Goal: Task Accomplishment & Management: Manage account settings

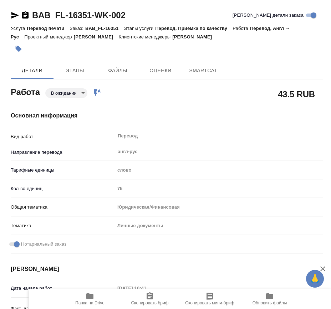
type textarea "x"
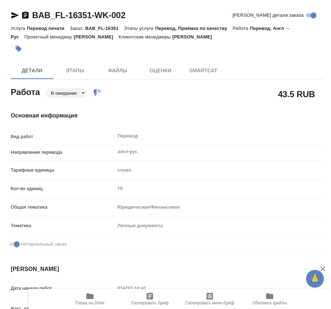
type textarea "x"
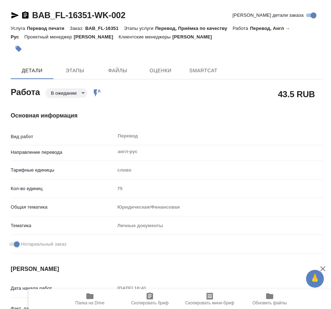
type textarea "x"
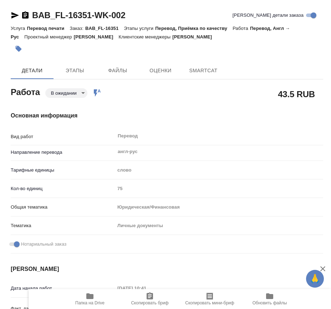
type textarea "x"
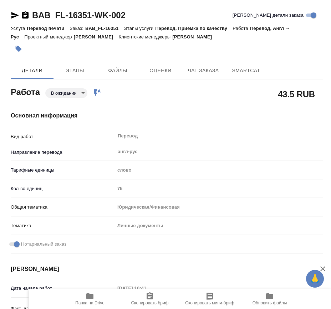
type textarea "x"
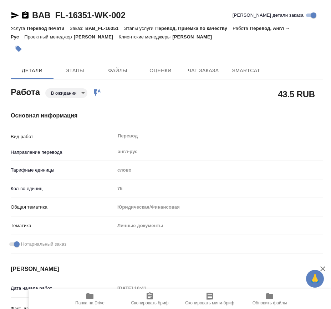
type textarea "x"
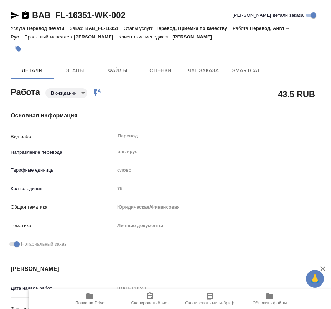
type textarea "x"
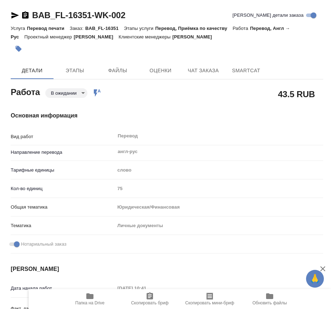
type textarea "x"
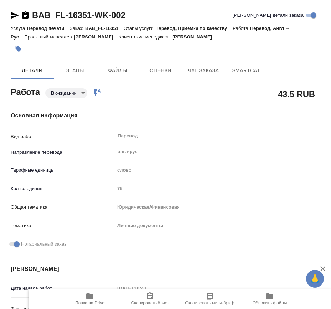
type textarea "x"
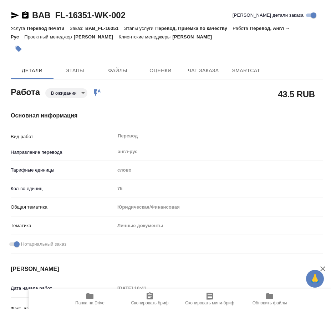
type textarea "x"
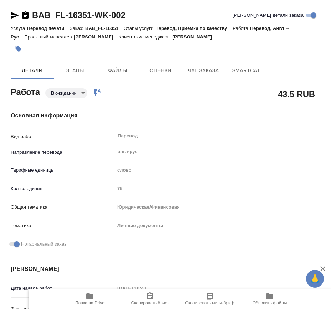
type textarea "x"
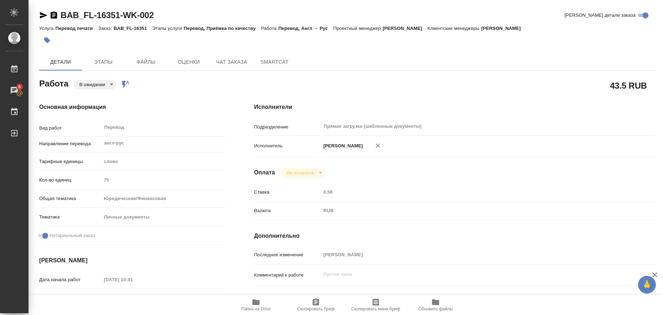
type textarea "x"
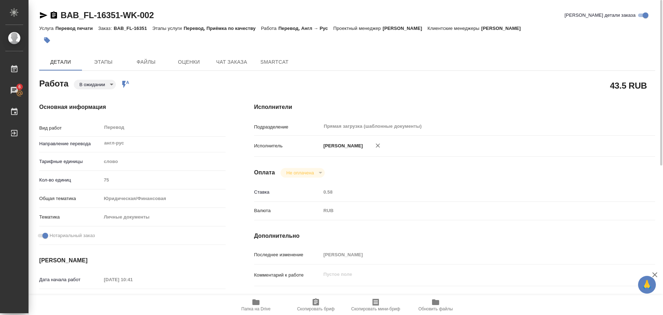
click at [111, 85] on body "🙏 .cls-1 fill:#fff; AWATERA Liubitskaia Olga Работы 6 Чаты График Выйти BAB_FL-…" at bounding box center [331, 157] width 663 height 315
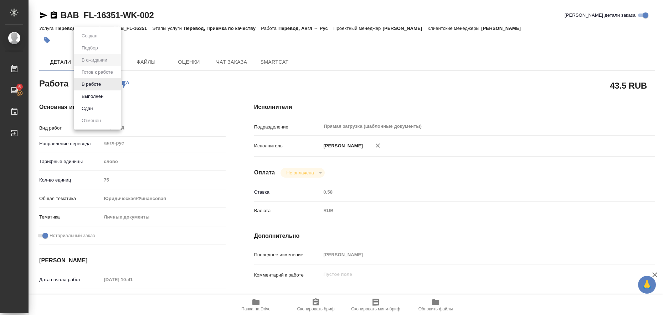
click at [107, 94] on li "Выполнен" at bounding box center [97, 97] width 47 height 12
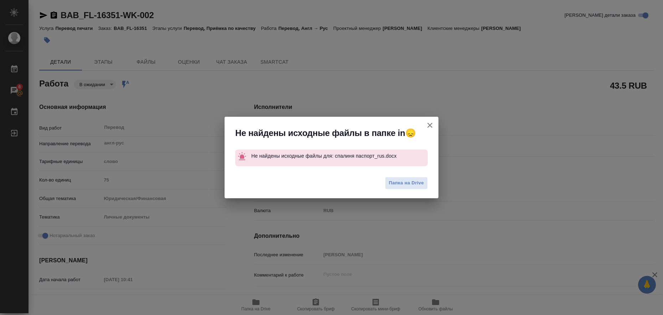
type textarea "x"
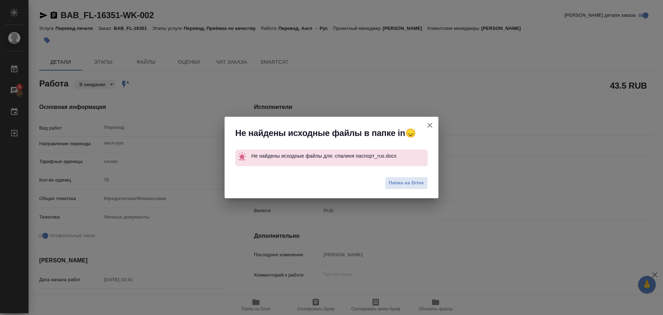
type textarea "x"
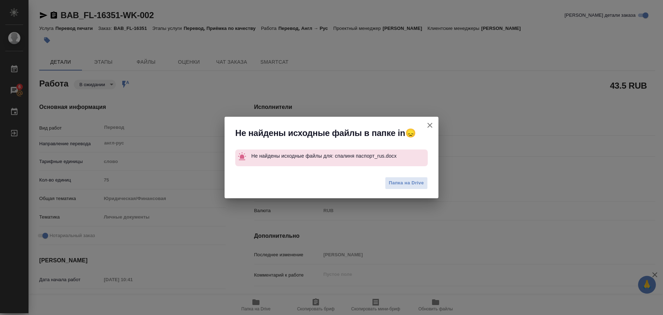
type textarea "x"
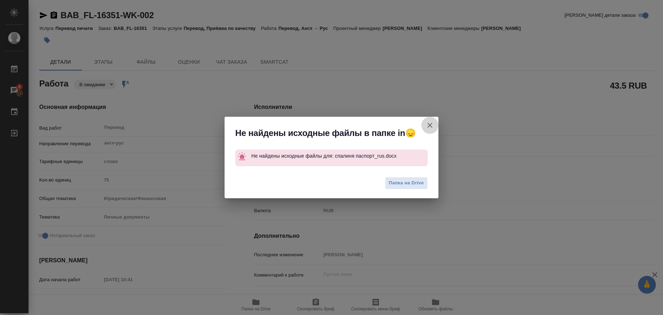
click at [330, 123] on icon "button" at bounding box center [429, 125] width 9 height 9
type textarea "x"
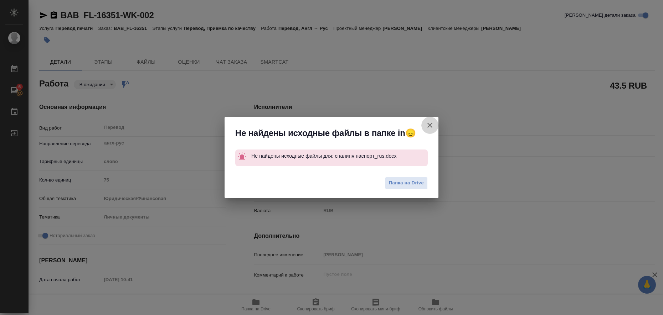
type textarea "x"
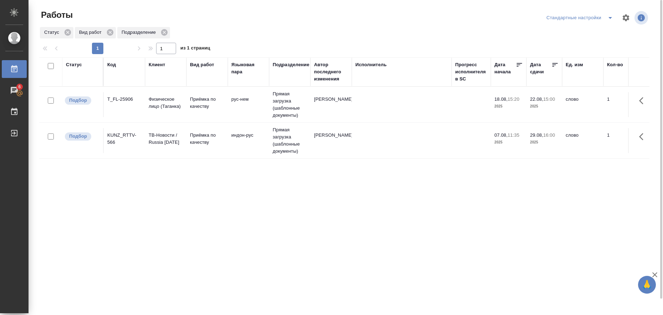
click at [198, 103] on p "Приёмка по качеству" at bounding box center [207, 103] width 34 height 14
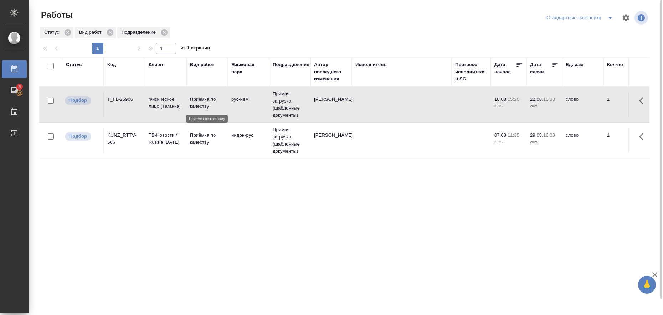
click at [198, 103] on p "Приёмка по качеству" at bounding box center [207, 103] width 34 height 14
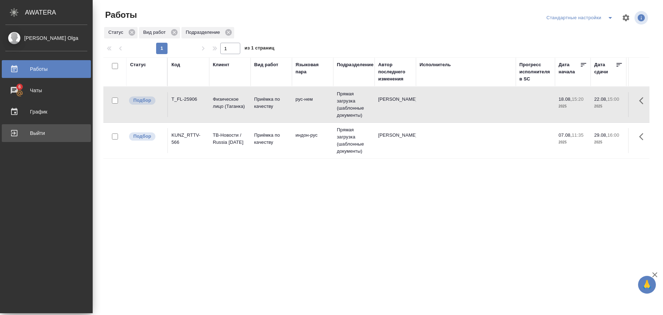
click at [14, 131] on div "Выйти" at bounding box center [46, 133] width 82 height 11
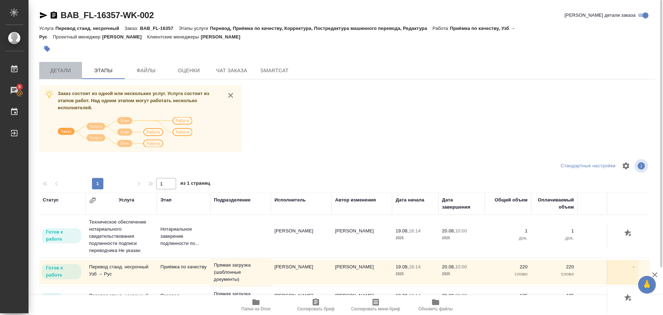
click at [57, 69] on span "Детали" at bounding box center [60, 70] width 34 height 9
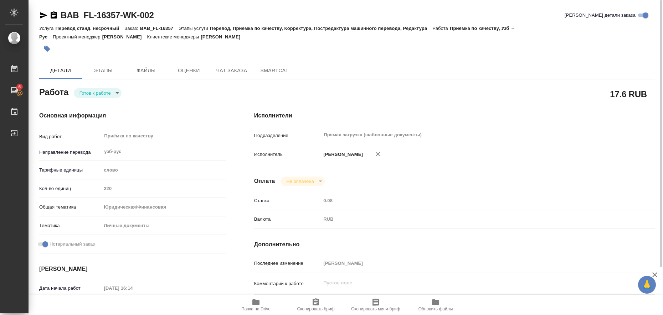
type textarea "x"
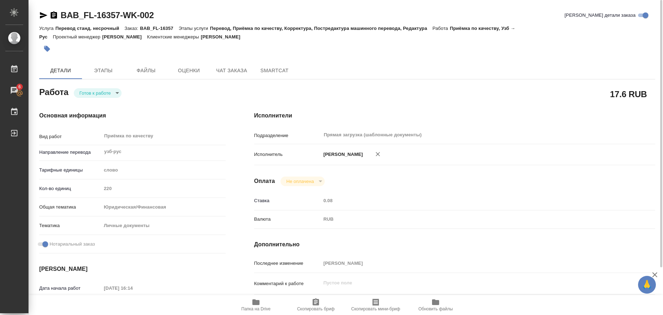
click at [252, 301] on icon "button" at bounding box center [256, 302] width 9 height 9
click at [40, 15] on icon "button" at bounding box center [43, 15] width 9 height 9
click at [48, 49] on icon "button" at bounding box center [47, 49] width 6 height 6
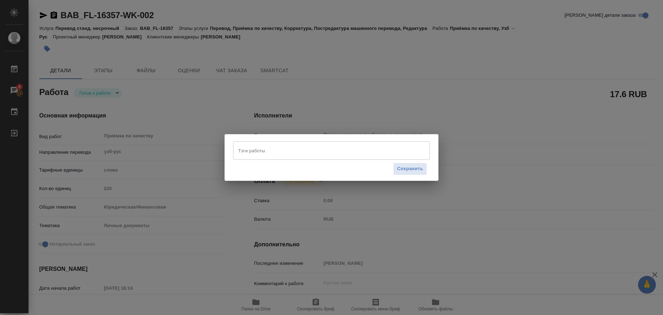
click at [254, 154] on input "Тэги работы" at bounding box center [324, 151] width 177 height 12
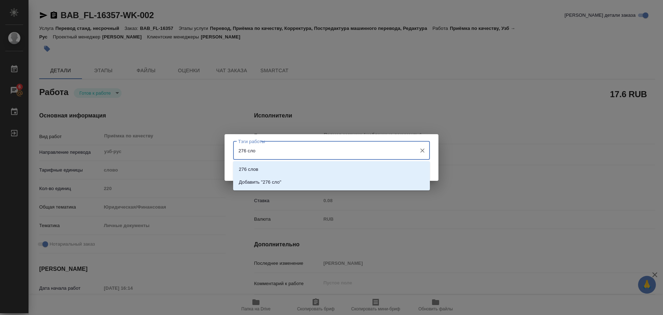
type input "276 слов"
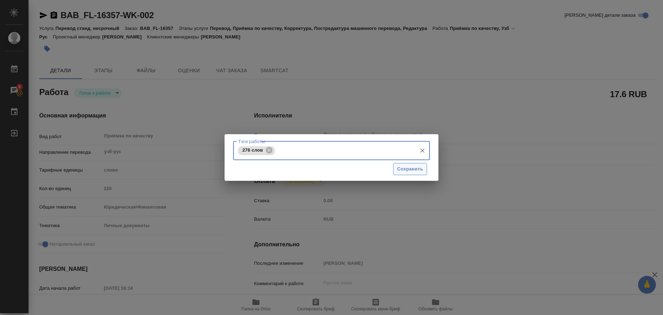
click at [330, 169] on span "Сохранить" at bounding box center [410, 169] width 26 height 8
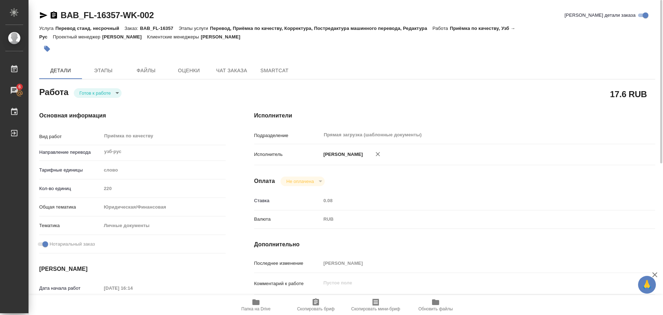
type input "readyForWork"
type textarea "Приёмка по качеству"
type textarea "x"
type input "узб-рус"
type input "5a8b1489cc6b4906c91bfd90"
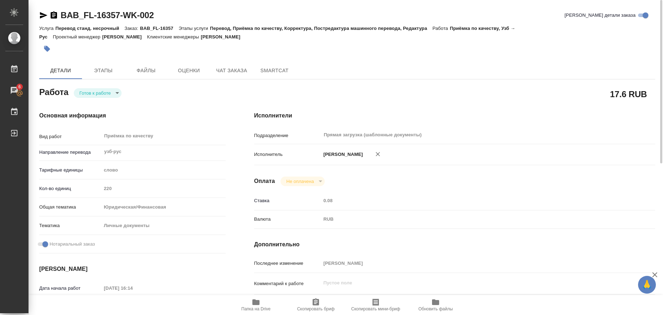
type input "220"
type input "yr-fn"
type input "5a8b8b956a9677013d343cfe"
checkbox input "true"
type input "19.08.2025 16:14"
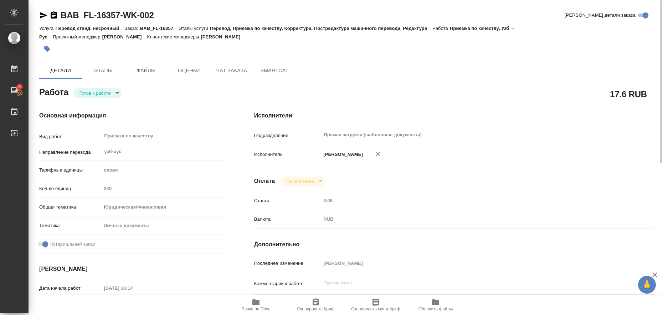
type input "20.08.2025 10:00"
type input "Прямая загрузка (шаблонные документы)"
type input "notPayed"
type input "0.08"
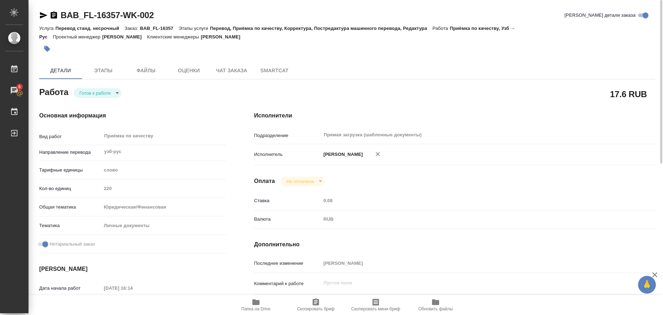
type input "RUB"
type input "Любицкая Ольга"
type textarea "x"
type textarea "/Clients/FL_BAB/Orders/BAB_FL-16357/Corrected/BAB_FL-16357-WK-002"
type textarea "x"
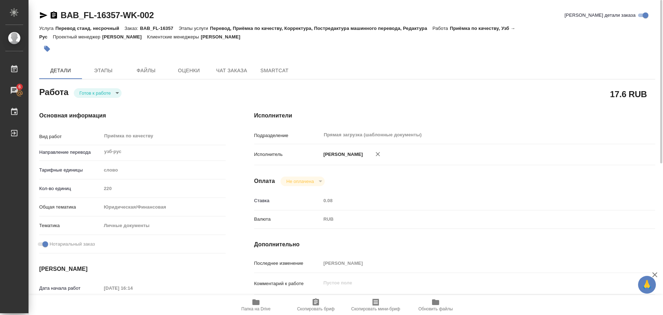
type input "BAB_FL-16357"
type input "Перевод станд. несрочный"
type input "Перевод, Приёмка по качеству, Корректура, Постредактура машинного перевода, Ред…"
type input "[PERSON_NAME]"
type input "/Clients/FL_BAB/Orders/BAB_FL-16357"
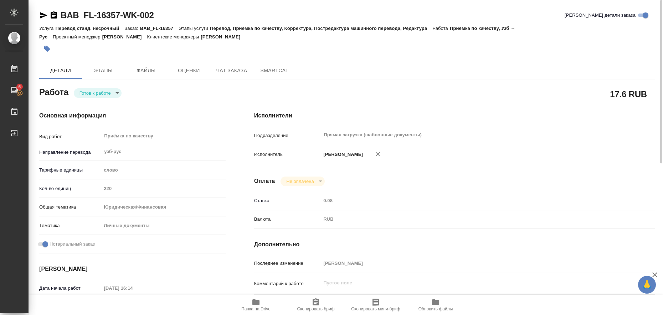
type textarea "x"
type textarea "Сахарово Бегимкулов Кенжа Бозорович"
type textarea "x"
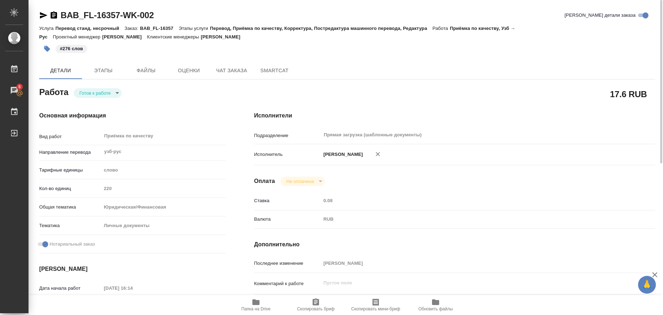
type textarea "x"
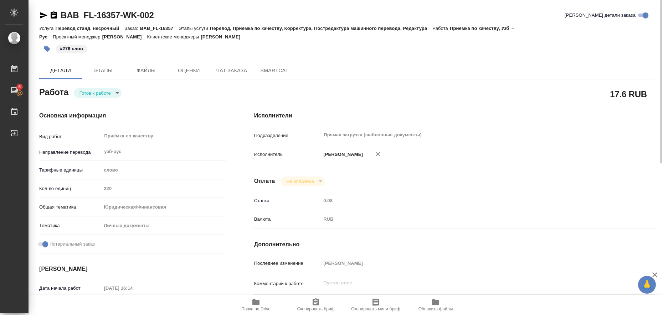
type textarea "x"
click at [116, 95] on body "🙏 .cls-1 fill:#fff; AWATERA Liubitskaia Olga Работы 6 Чаты График Выйти BAB_FL-…" at bounding box center [331, 157] width 663 height 315
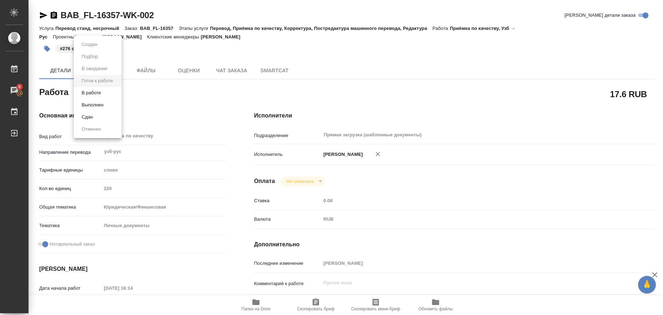
type textarea "x"
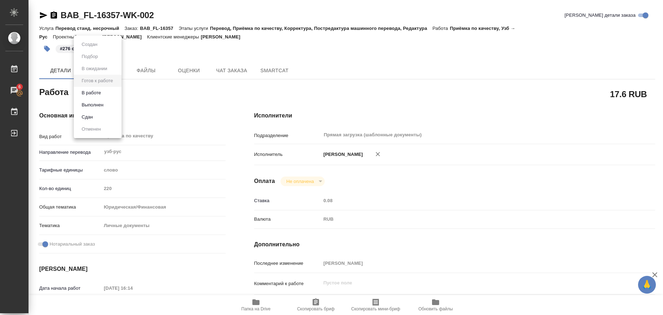
click at [113, 105] on li "Выполнен" at bounding box center [98, 105] width 48 height 12
type textarea "x"
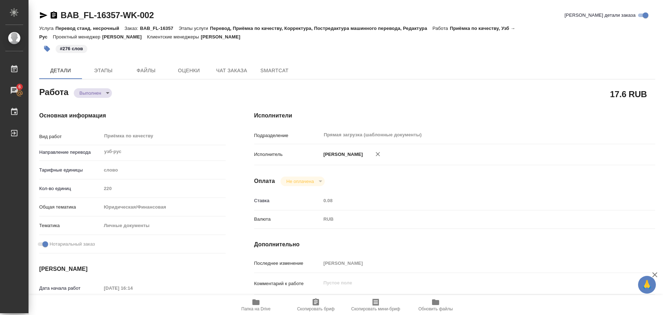
type textarea "x"
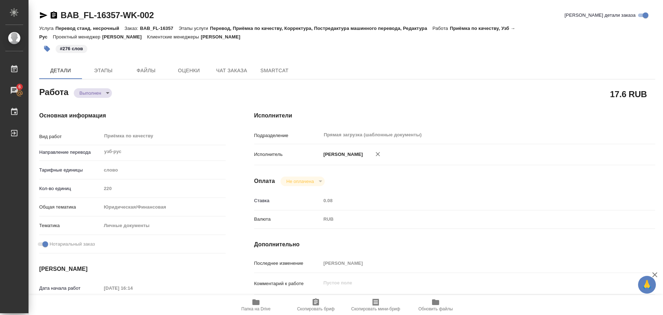
type textarea "x"
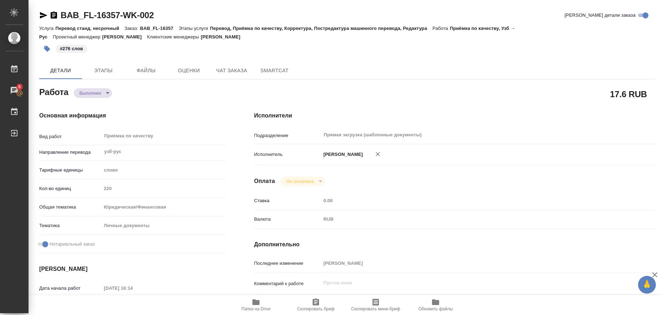
type textarea "x"
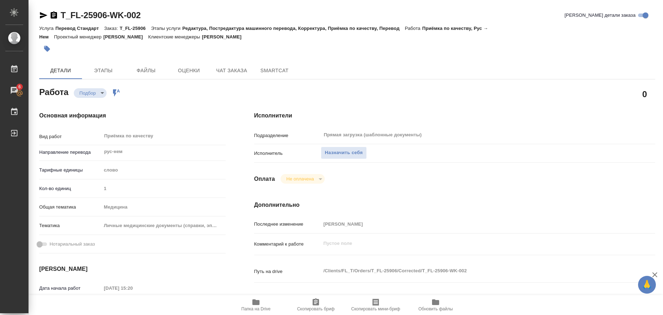
scroll to position [293, 0]
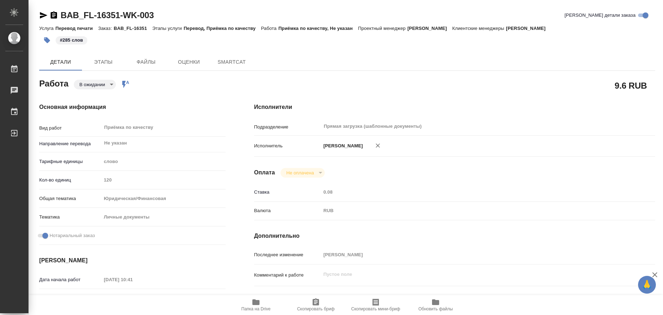
type textarea "x"
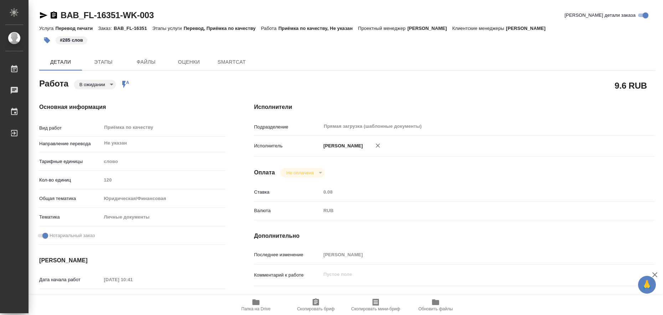
type textarea "x"
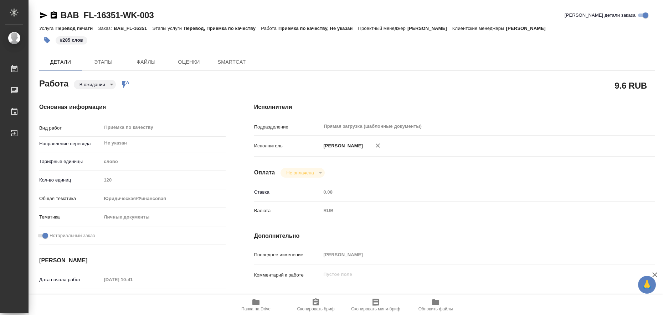
type textarea "x"
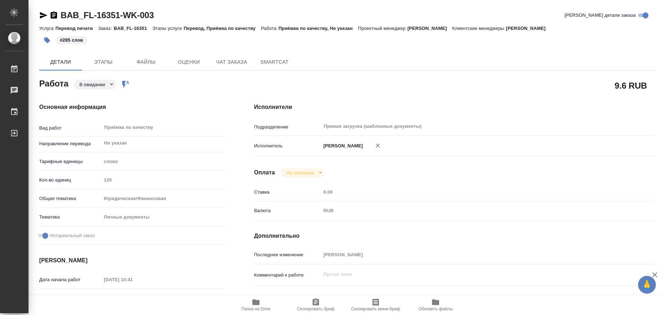
type textarea "x"
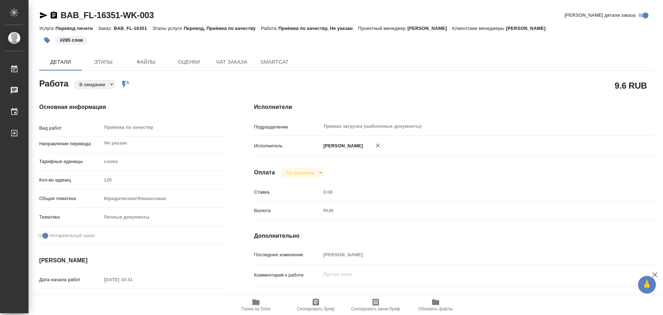
type textarea "x"
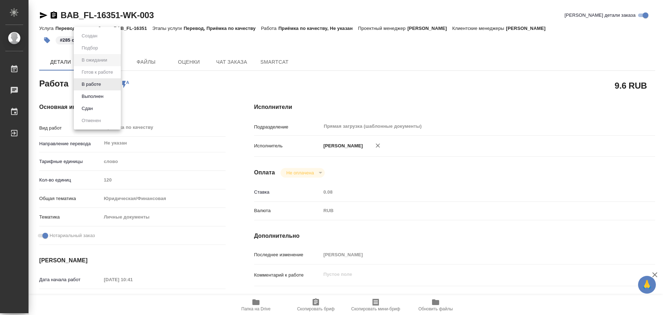
click at [109, 83] on body "🙏 .cls-1 fill:#fff; AWATERA Liubitskaia Olga Работы Чаты График Выйти BAB_FL-16…" at bounding box center [331, 157] width 663 height 315
click at [100, 98] on button "Выполнен" at bounding box center [92, 97] width 26 height 8
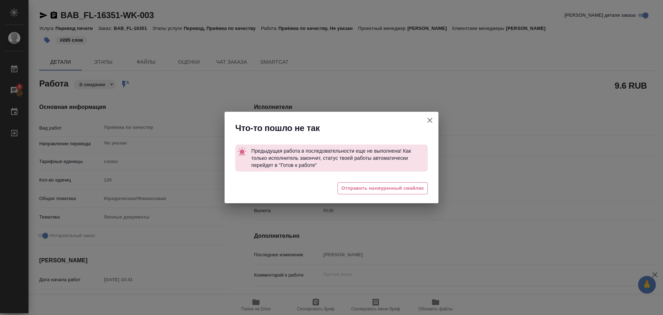
type textarea "x"
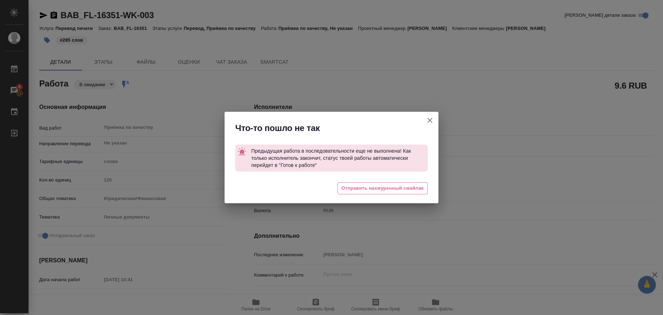
type textarea "x"
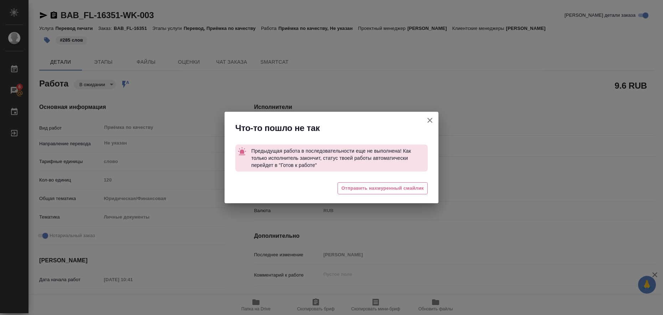
type textarea "x"
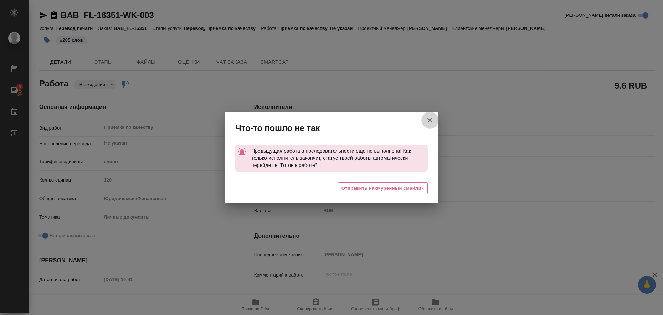
click at [430, 123] on icon "button" at bounding box center [429, 120] width 9 height 9
type textarea "x"
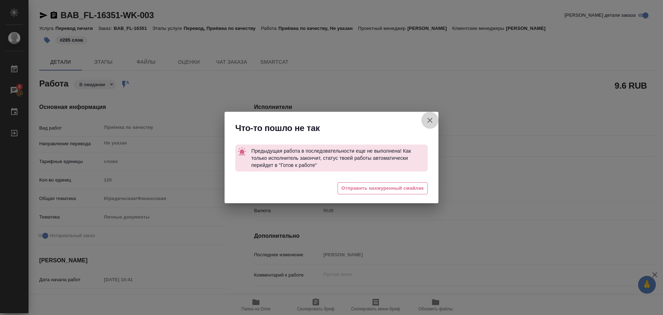
type textarea "x"
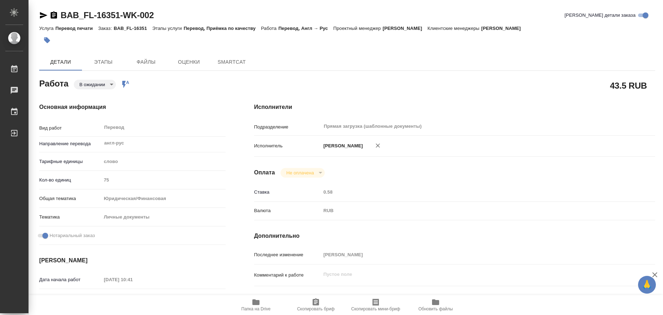
type textarea "x"
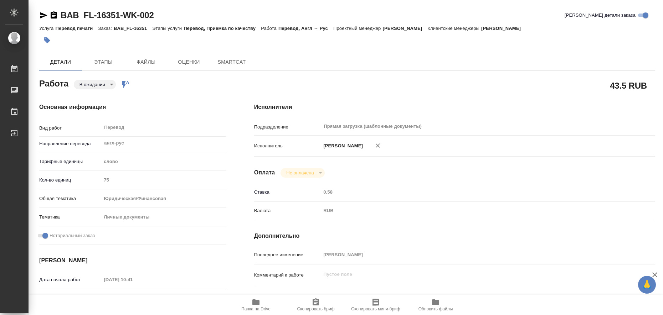
type textarea "x"
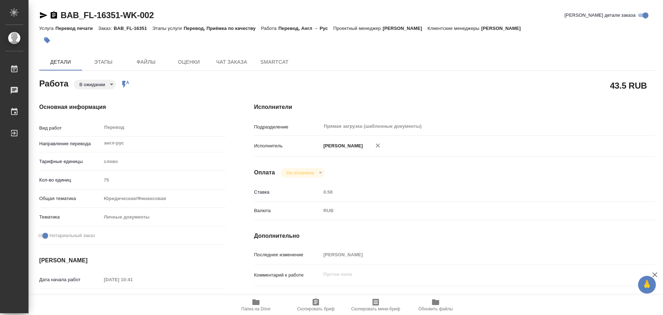
type textarea "x"
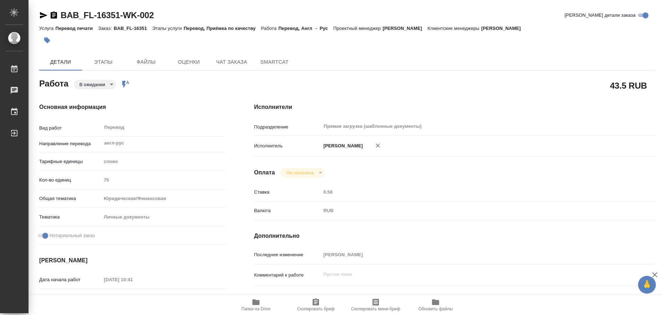
type textarea "x"
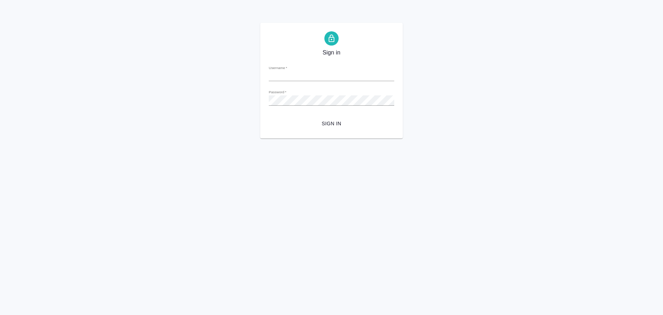
type input "[EMAIL_ADDRESS][DOMAIN_NAME]"
click at [330, 120] on span "Sign in" at bounding box center [331, 123] width 114 height 9
type input "[EMAIL_ADDRESS][DOMAIN_NAME]"
click at [329, 122] on span "Sign in" at bounding box center [331, 123] width 114 height 9
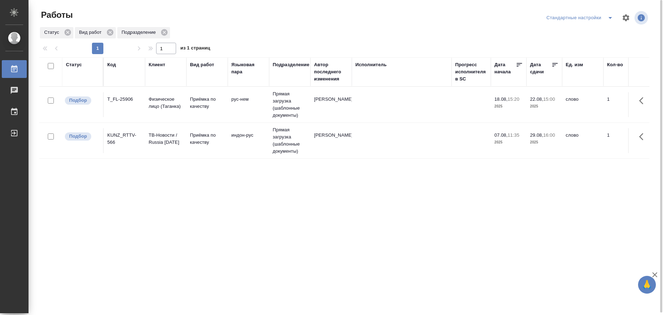
click at [611, 18] on icon "split button" at bounding box center [610, 18] width 9 height 9
click at [585, 33] on li "в работе" at bounding box center [580, 31] width 73 height 11
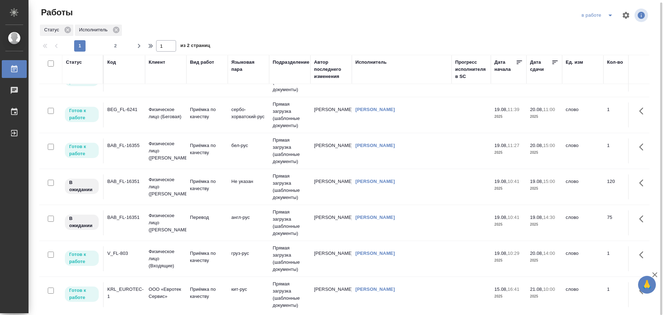
scroll to position [223, 0]
